Goal: Download file/media

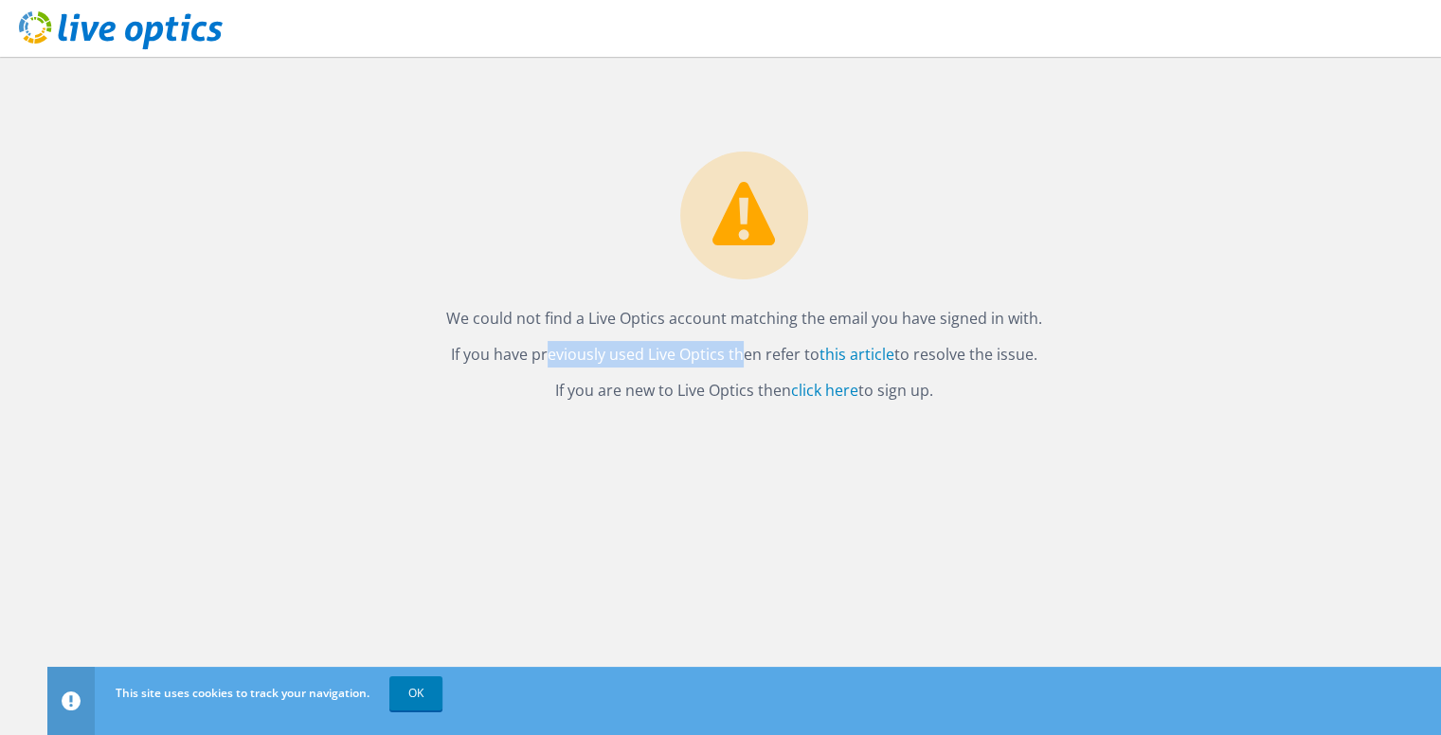
drag, startPoint x: 490, startPoint y: 350, endPoint x: 678, endPoint y: 355, distance: 187.7
click at [678, 355] on p "If you have previously used Live Optics then refer to this article to resolve t…" at bounding box center [744, 354] width 1356 height 27
click at [812, 391] on link "click here" at bounding box center [824, 390] width 67 height 21
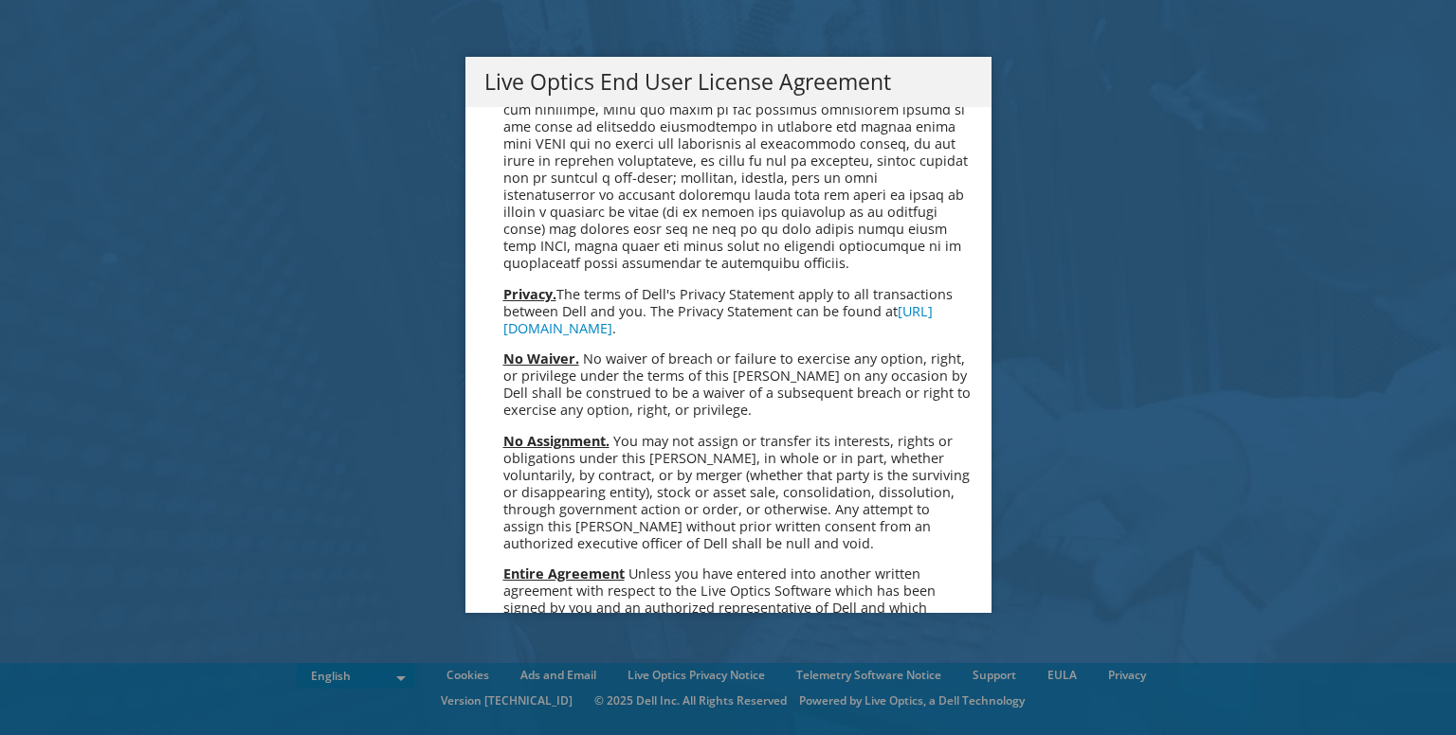
scroll to position [7166, 0]
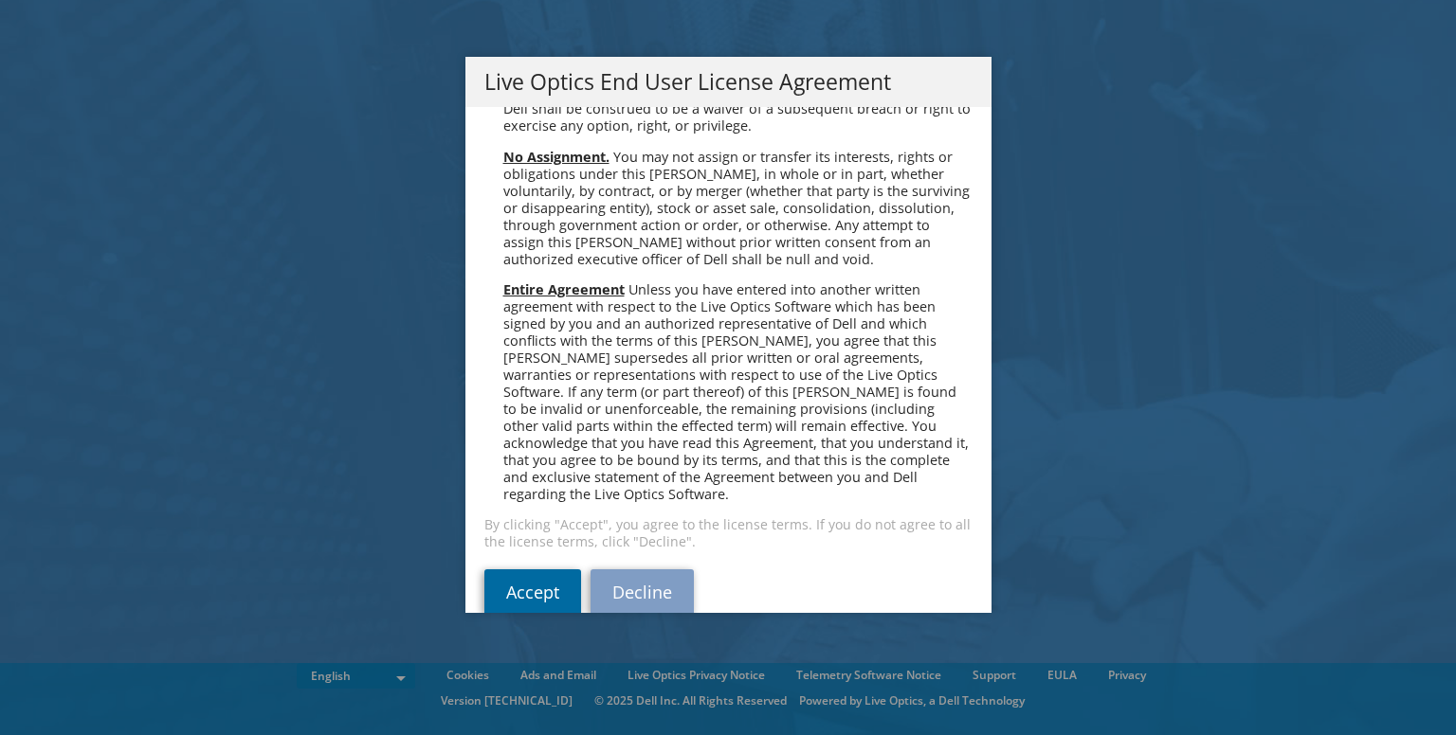
click at [508, 570] on link "Accept" at bounding box center [532, 592] width 97 height 45
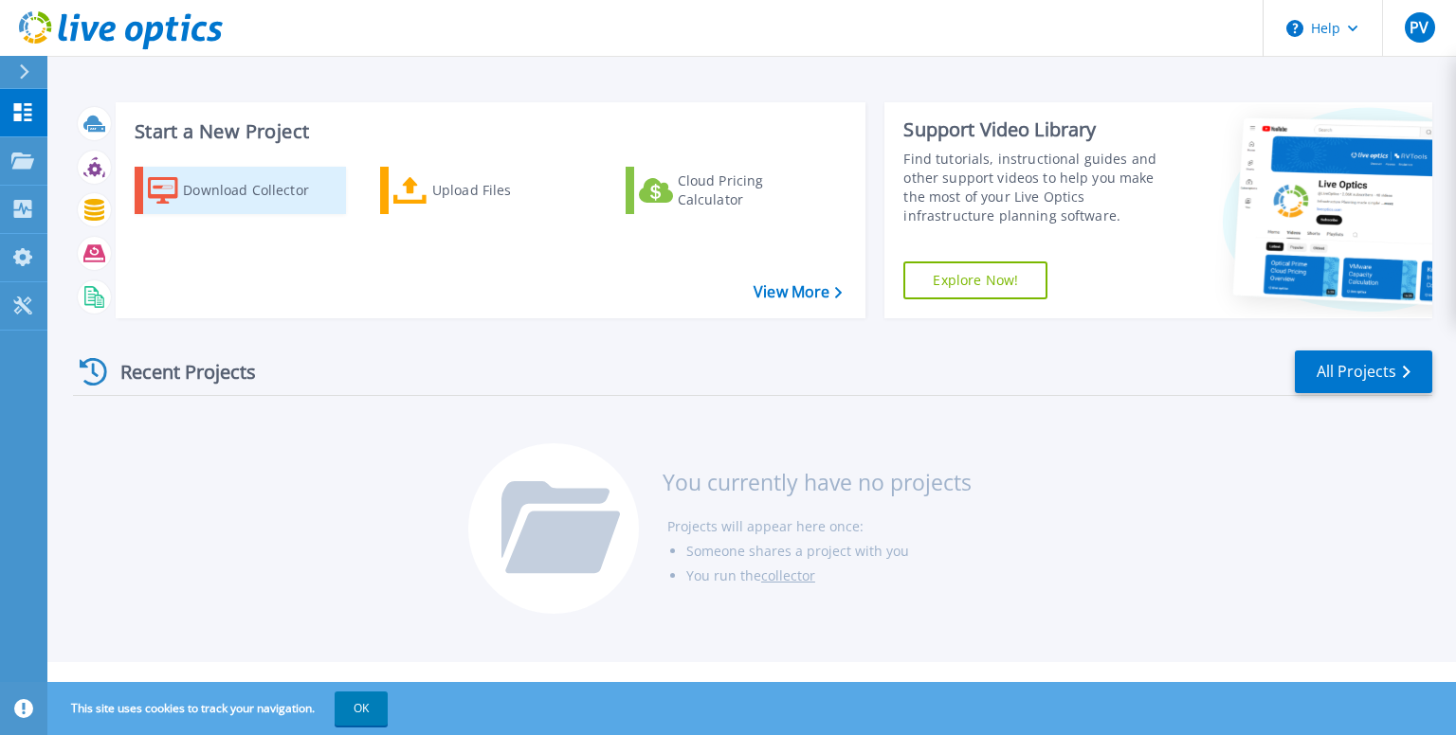
click at [265, 188] on div "Download Collector" at bounding box center [259, 191] width 152 height 38
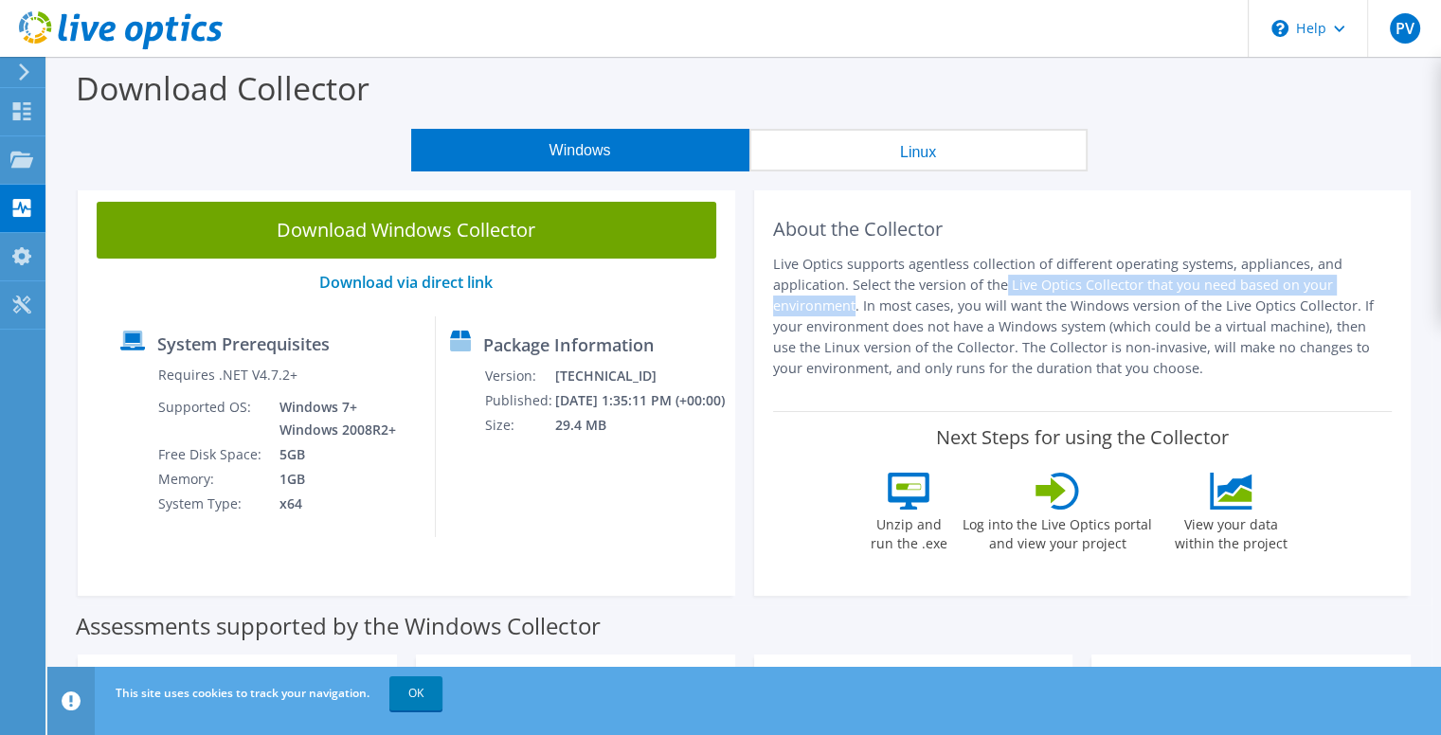
drag, startPoint x: 849, startPoint y: 285, endPoint x: 1232, endPoint y: 286, distance: 382.8
click at [1232, 286] on p "Live Optics supports agentless collection of different operating systems, appli…" at bounding box center [1083, 316] width 620 height 125
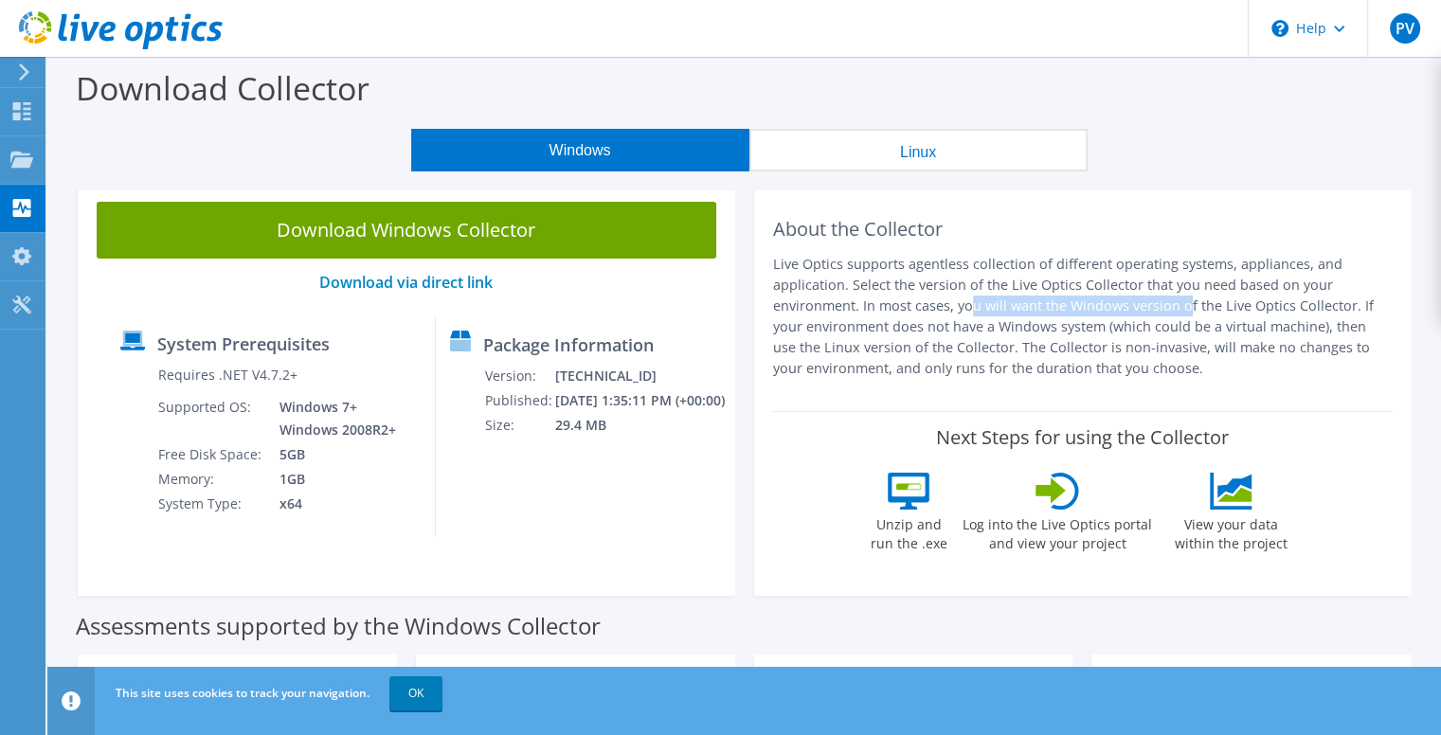
drag, startPoint x: 814, startPoint y: 304, endPoint x: 1016, endPoint y: 304, distance: 201.8
click at [1016, 304] on p "Live Optics supports agentless collection of different operating systems, appli…" at bounding box center [1083, 316] width 620 height 125
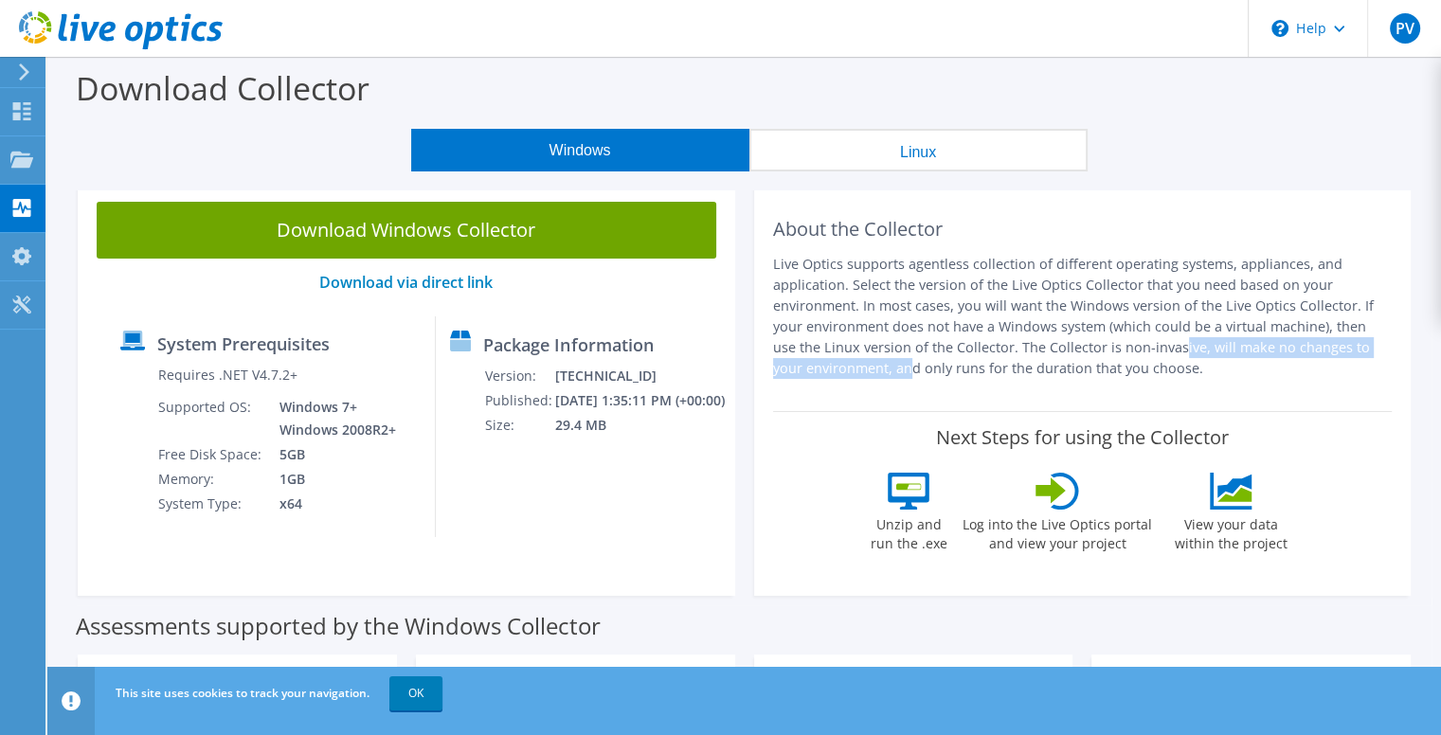
drag, startPoint x: 997, startPoint y: 351, endPoint x: 1309, endPoint y: 350, distance: 311.8
click at [1309, 350] on p "Live Optics supports agentless collection of different operating systems, appli…" at bounding box center [1083, 316] width 620 height 125
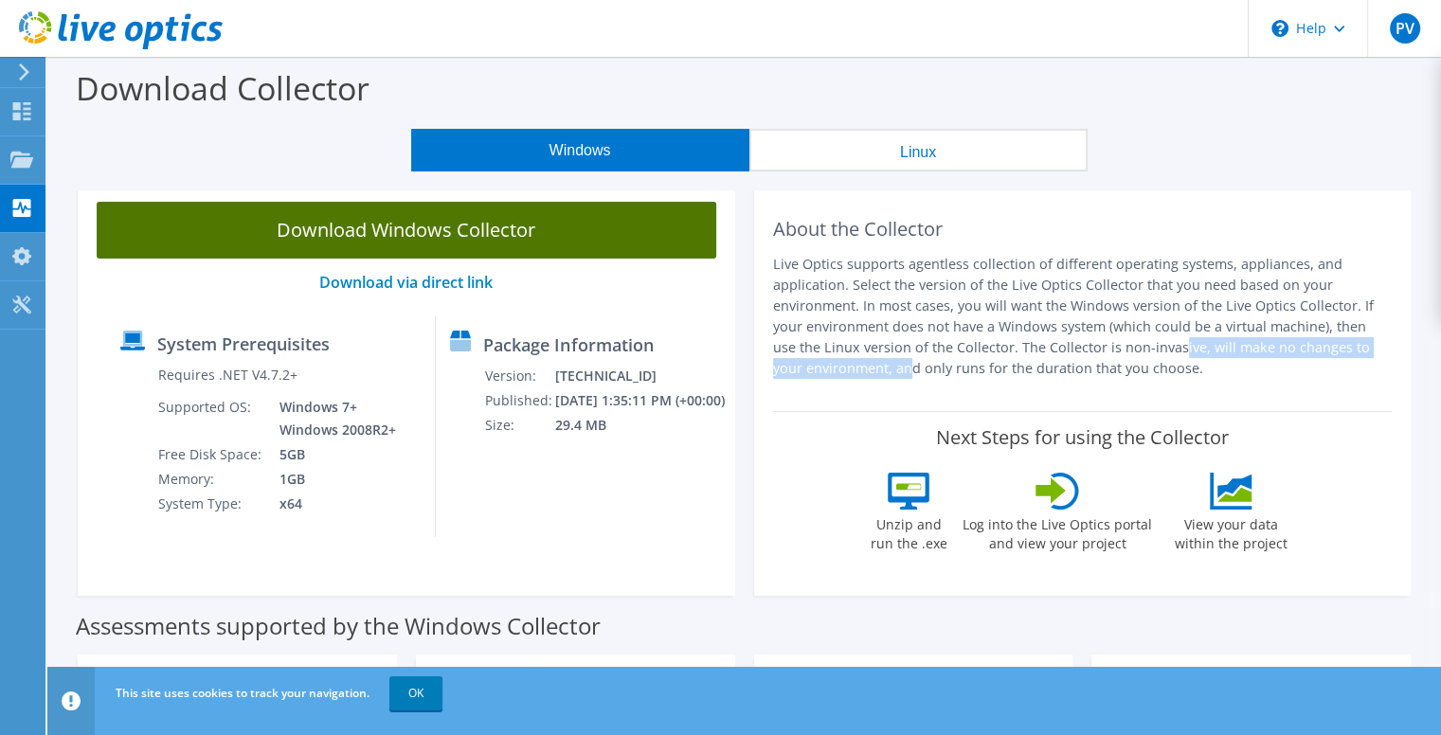
click at [388, 226] on link "Download Windows Collector" at bounding box center [407, 230] width 620 height 57
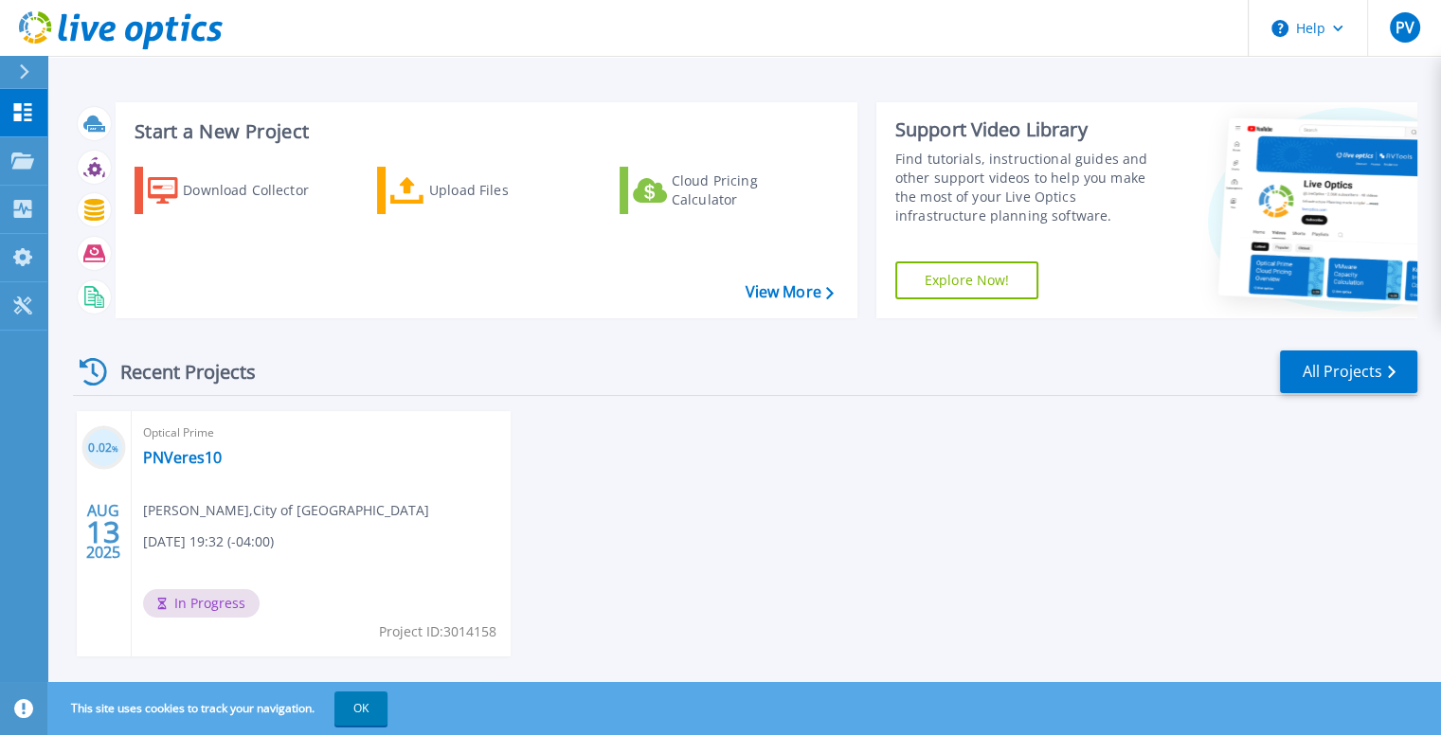
click at [195, 605] on span "In Progress" at bounding box center [201, 603] width 117 height 28
click at [862, 537] on div "0.02 % AUG 13 2025 Optical Prime PNVeres10 Peter Veres , City of Annapolis 08/1…" at bounding box center [738, 552] width 1360 height 283
click at [371, 705] on button "OK" at bounding box center [361, 709] width 53 height 34
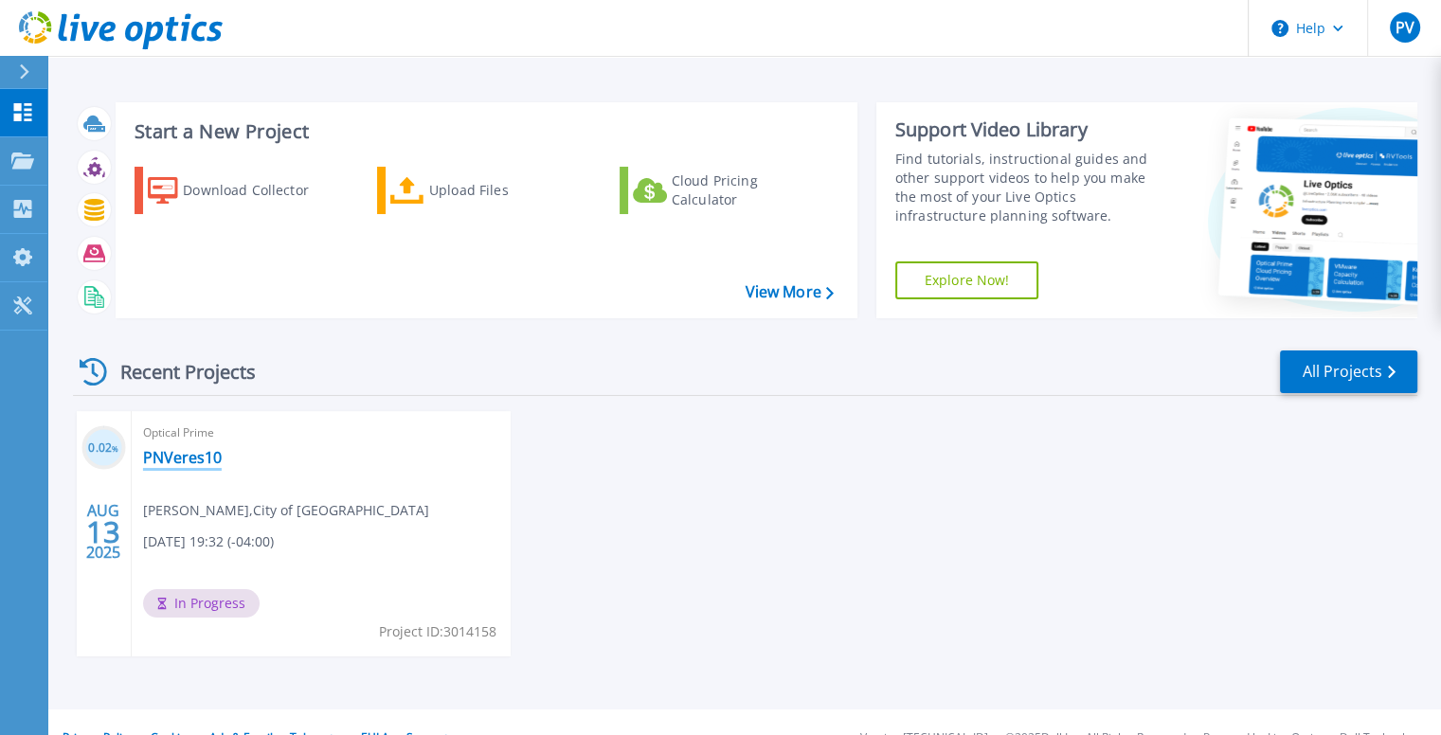
click at [186, 456] on link "PNVeres10" at bounding box center [182, 457] width 79 height 19
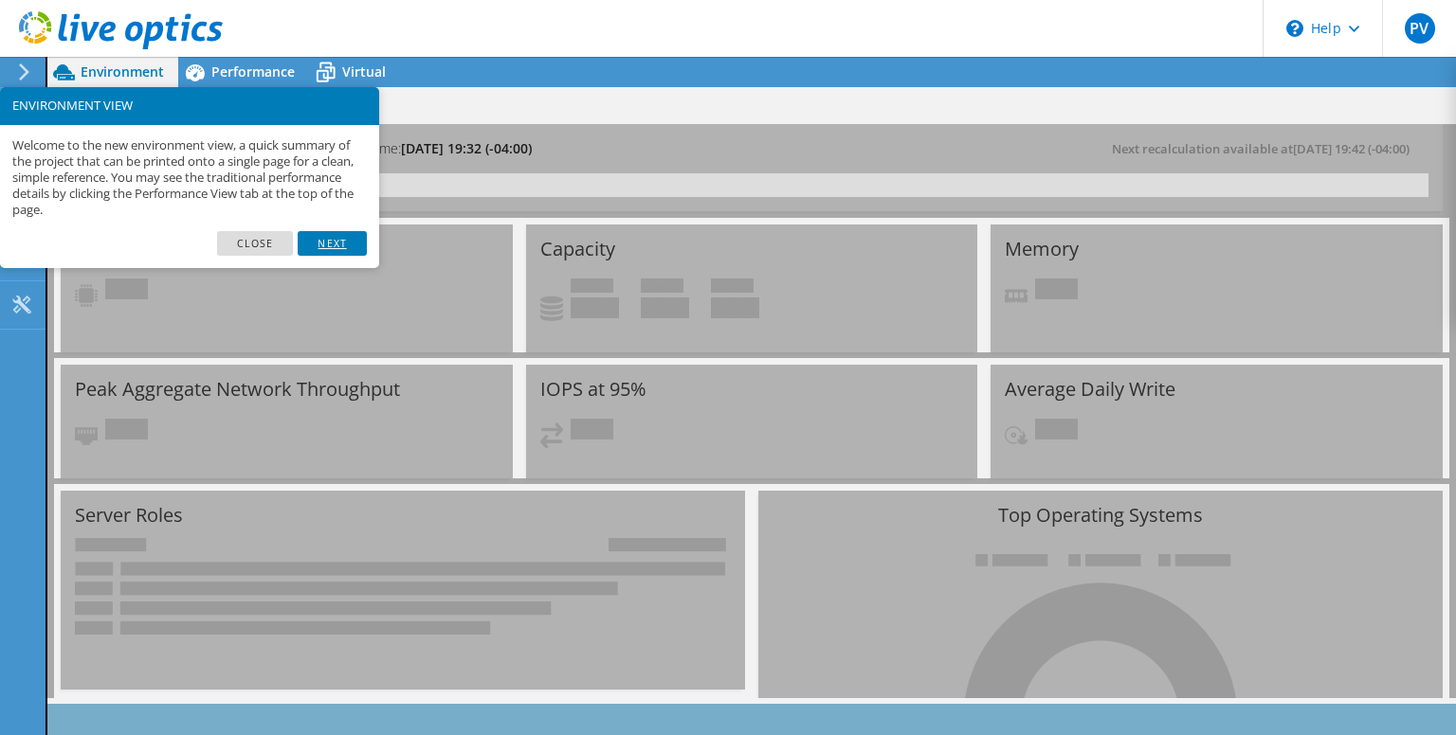
click at [333, 241] on link "Next" at bounding box center [332, 243] width 68 height 25
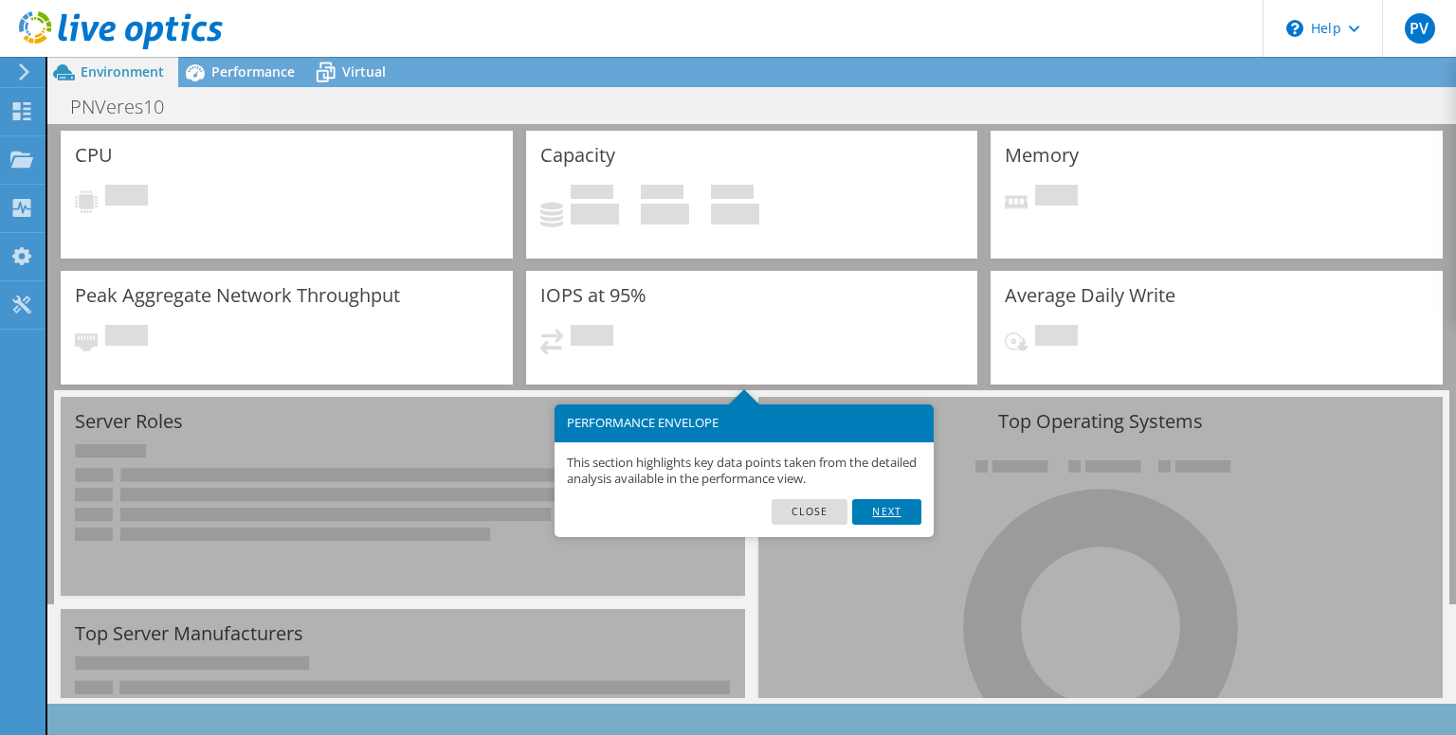
click at [884, 513] on link "Next" at bounding box center [886, 511] width 68 height 25
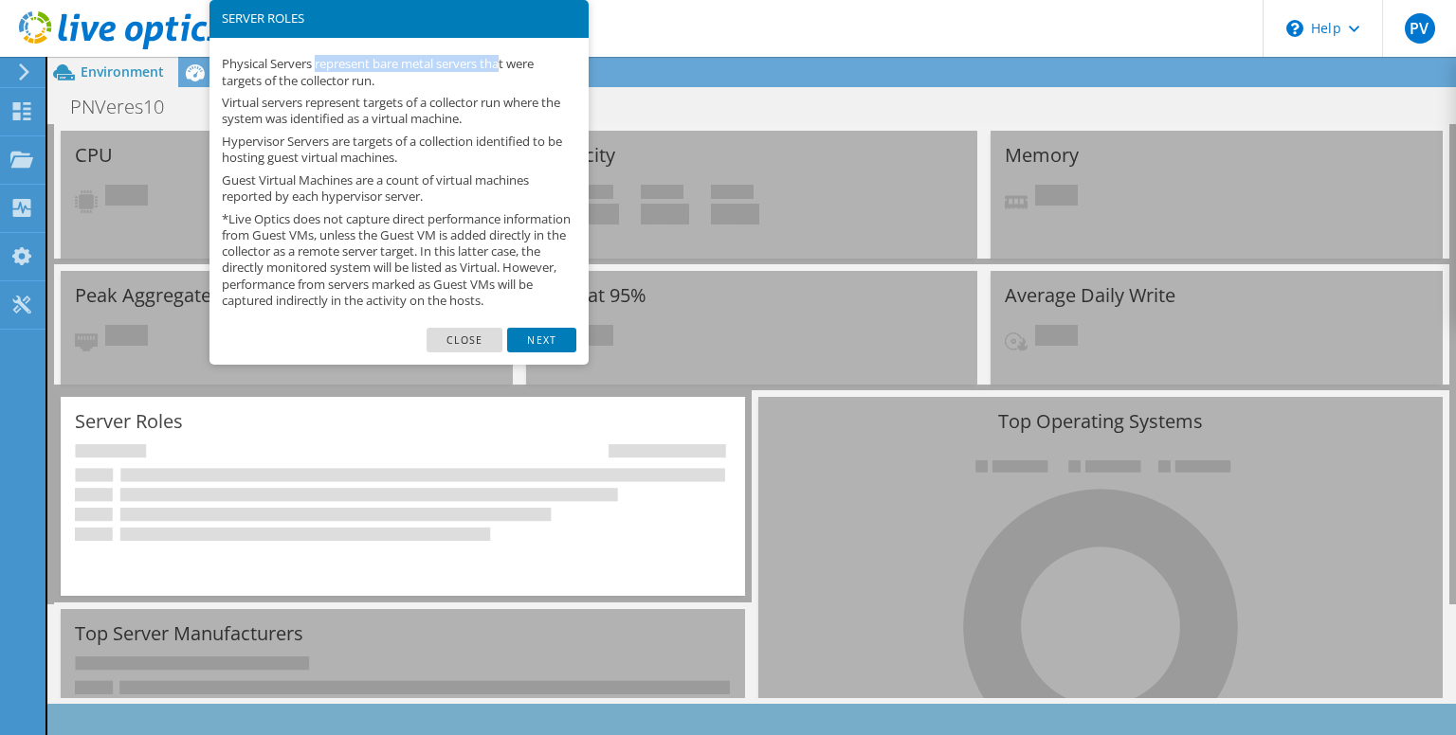
drag, startPoint x: 318, startPoint y: 69, endPoint x: 508, endPoint y: 65, distance: 189.6
click at [508, 65] on p "Physical Servers represent bare metal servers that were targets of the collecto…" at bounding box center [399, 72] width 354 height 32
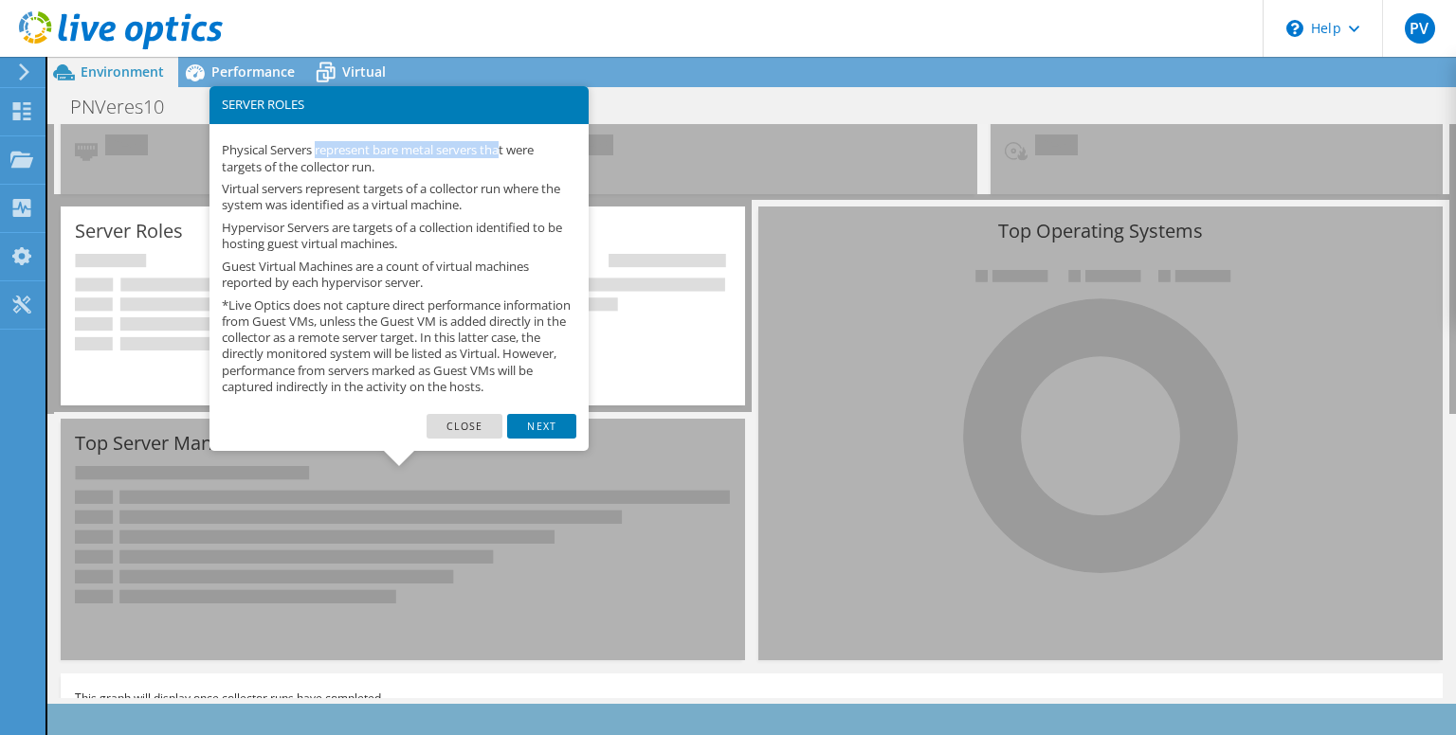
scroll to position [0, 0]
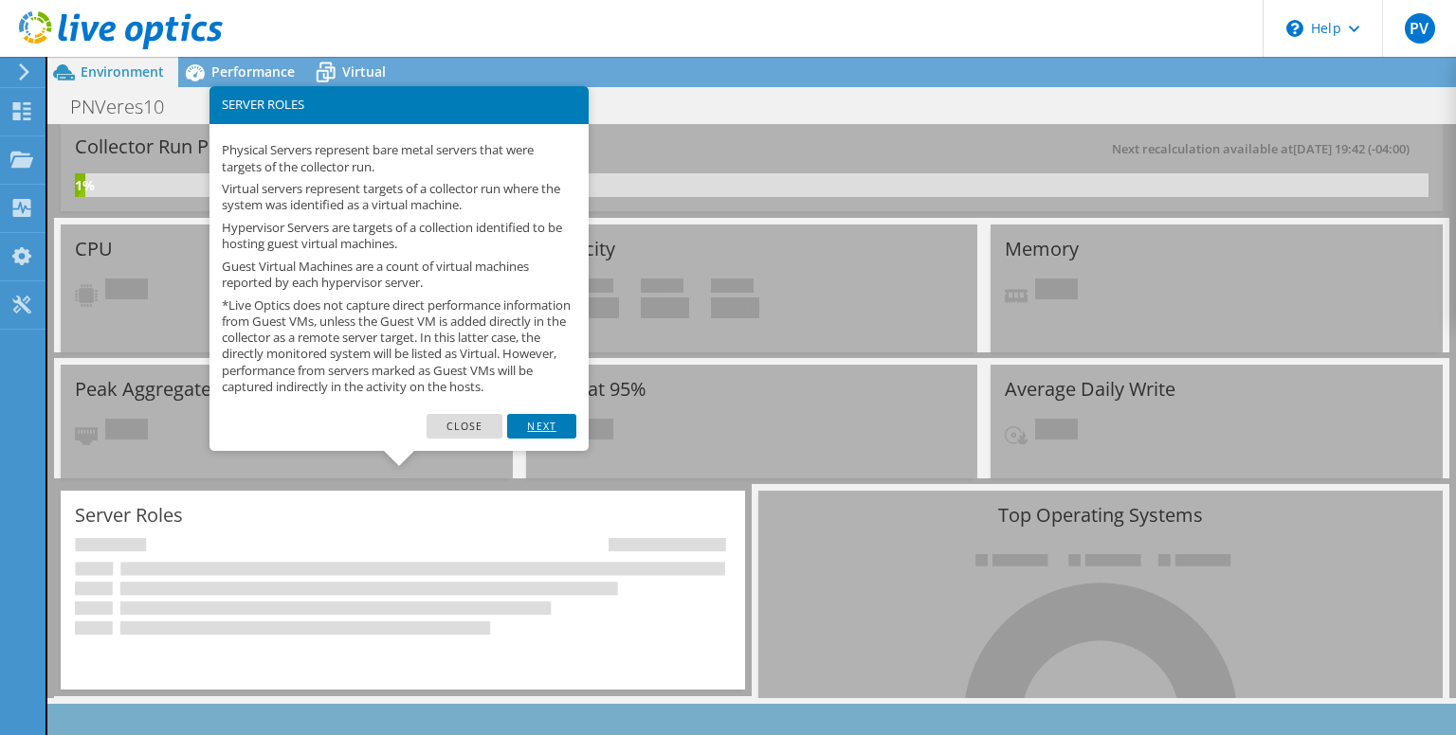
click at [542, 439] on link "Next" at bounding box center [541, 426] width 68 height 25
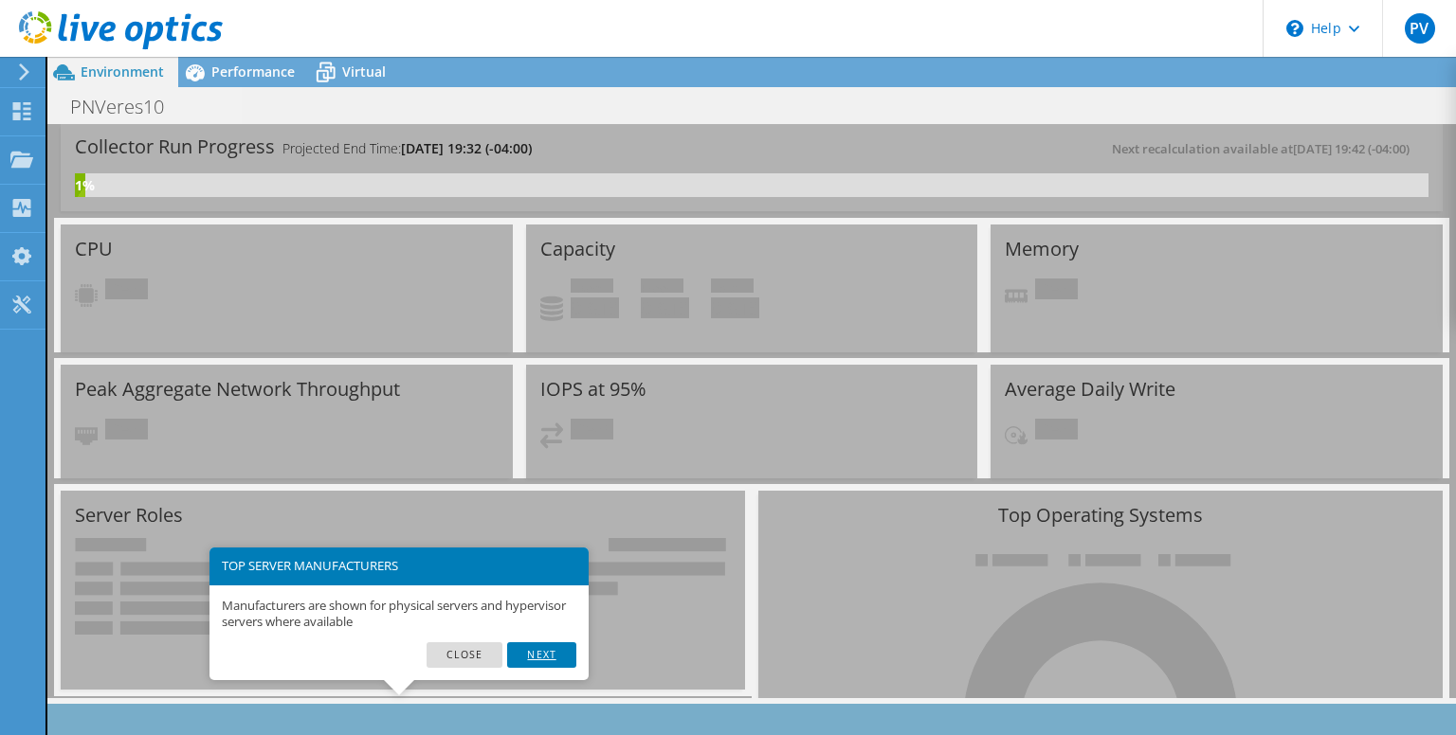
click at [534, 656] on link "Next" at bounding box center [541, 654] width 68 height 25
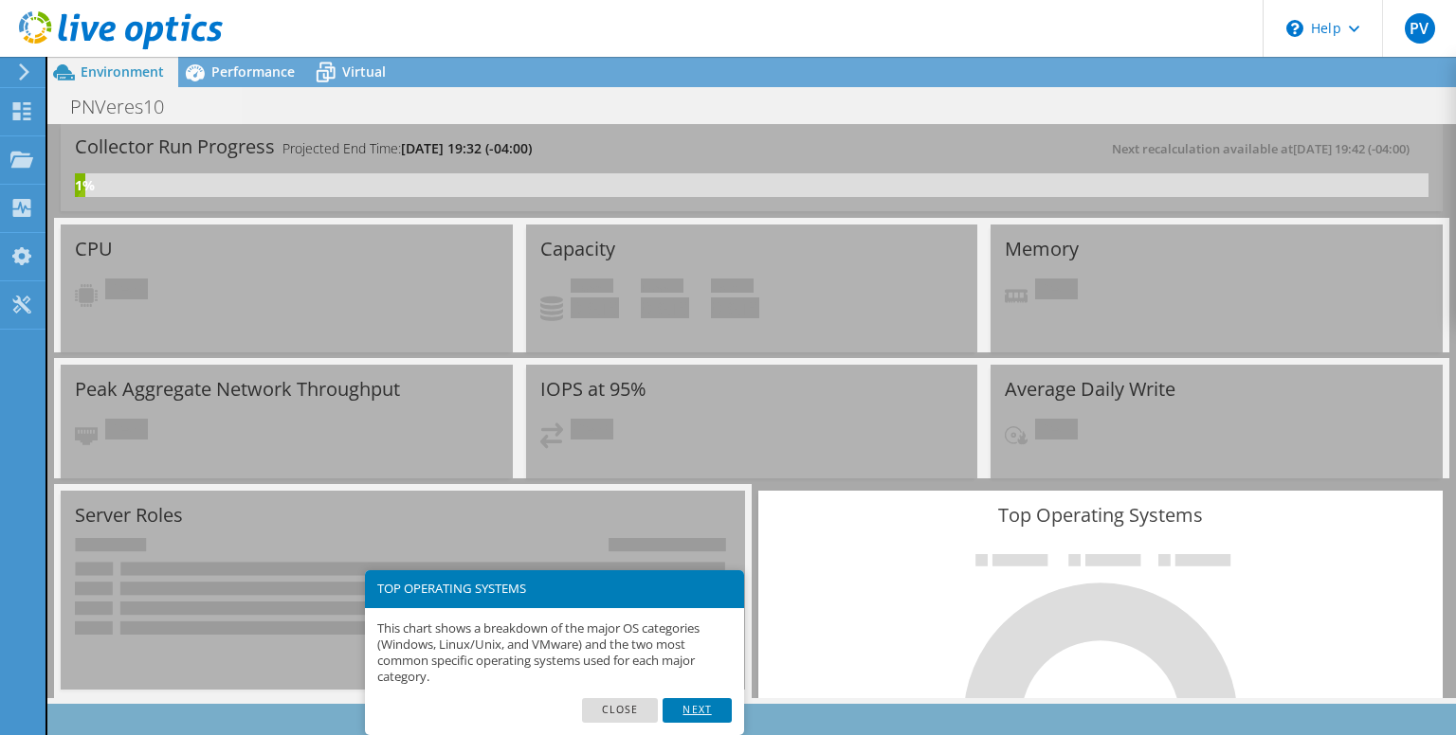
click at [697, 708] on link "Next" at bounding box center [696, 710] width 68 height 25
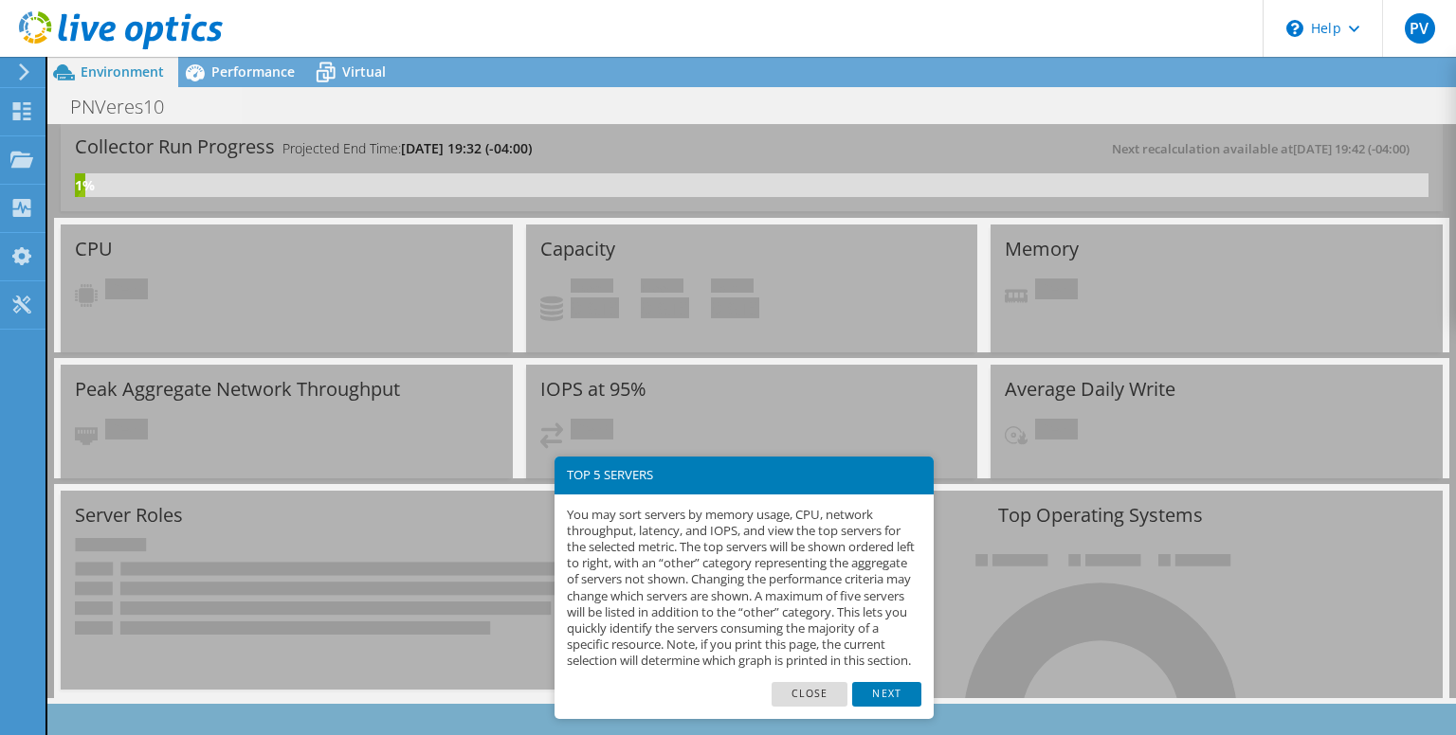
scroll to position [321, 0]
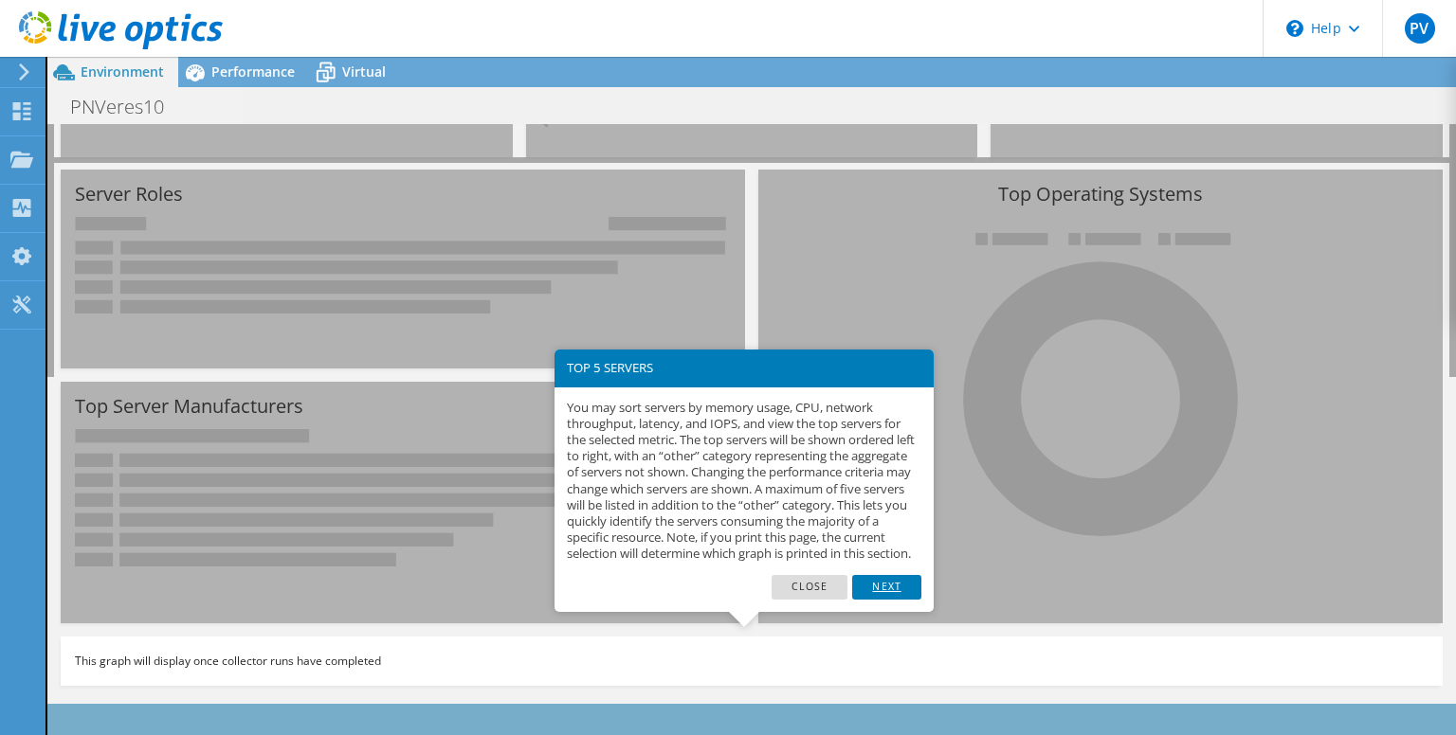
click at [888, 600] on link "Next" at bounding box center [886, 587] width 68 height 25
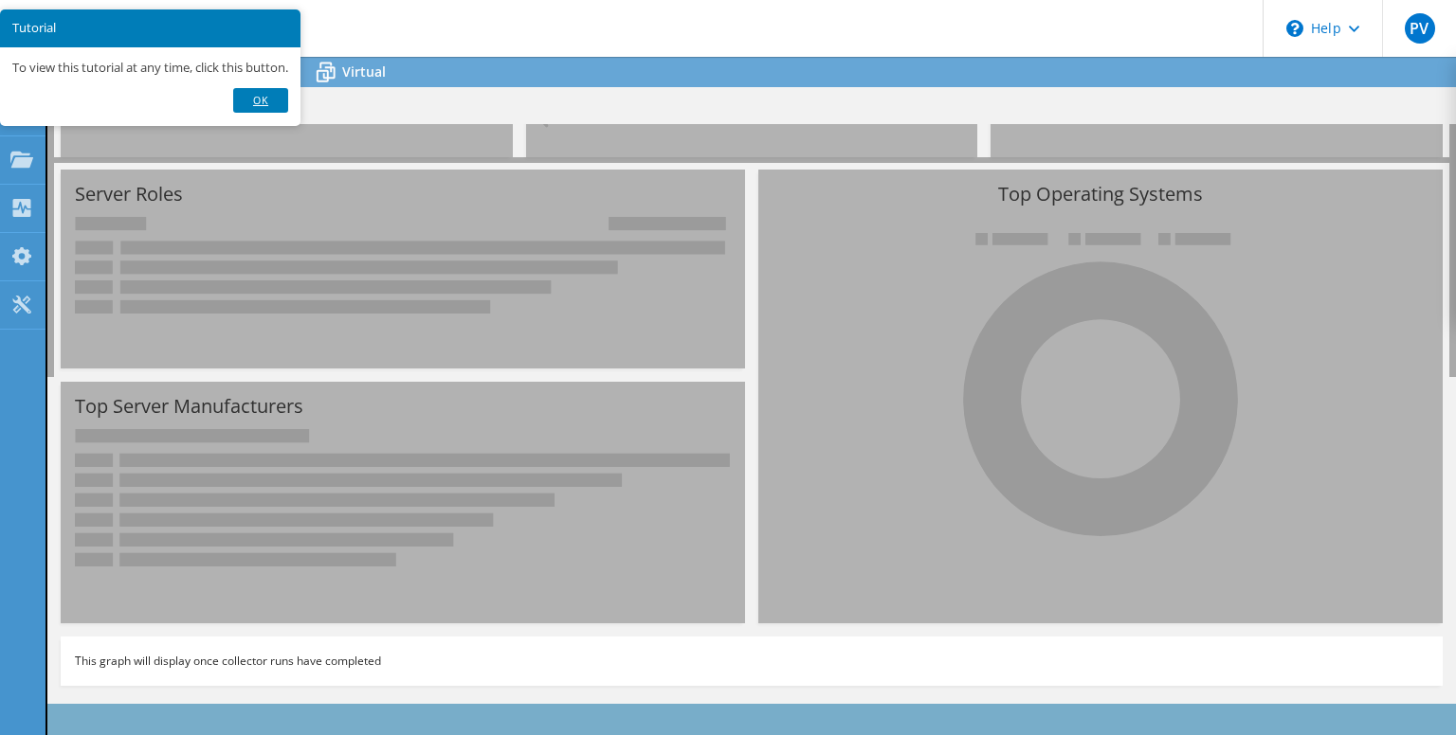
click at [269, 98] on link "Ok" at bounding box center [260, 100] width 55 height 25
